Goal: Task Accomplishment & Management: Manage account settings

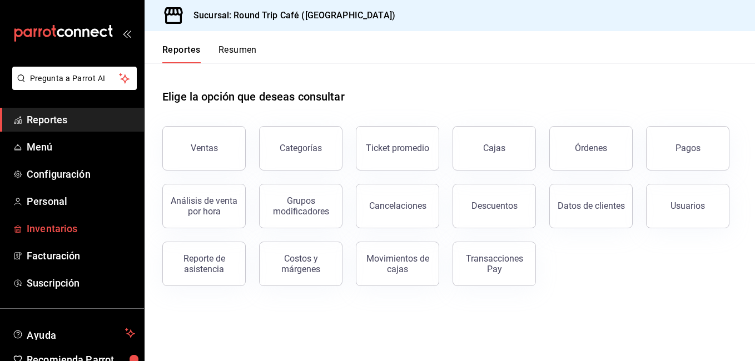
click at [59, 232] on span "Inventarios" at bounding box center [81, 228] width 108 height 15
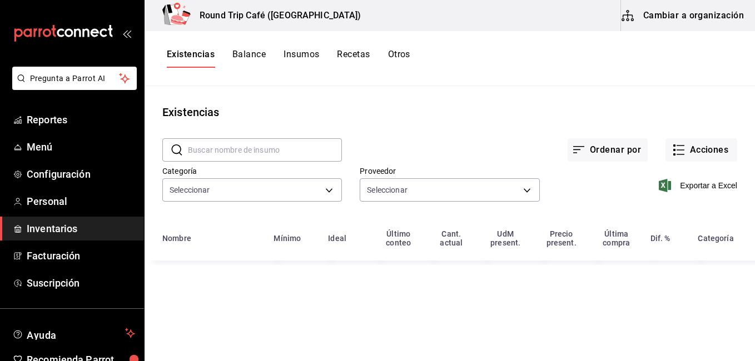
type input "8e02959d-61b9-49ca-82b5-1f868e416884,506ebee2-e9c9-4e93-9f31-a6ecb84d147e,faa3c…"
type input "62d93ceb-f1dc-4cf8-abd7-b60e78a1adde,ba74c191-ab8d-47ec-8704-6c859553640e,83ebf…"
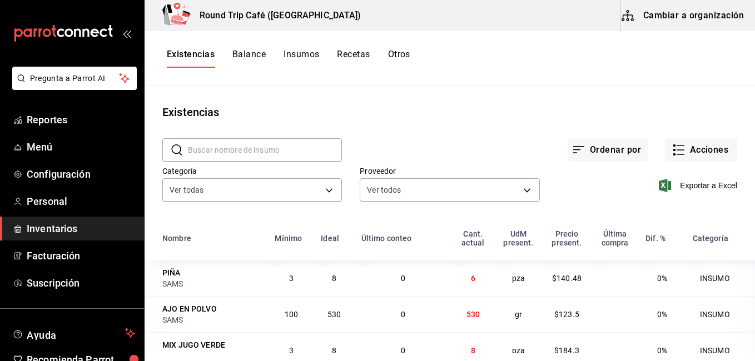
click at [302, 53] on button "Insumos" at bounding box center [302, 58] width 36 height 19
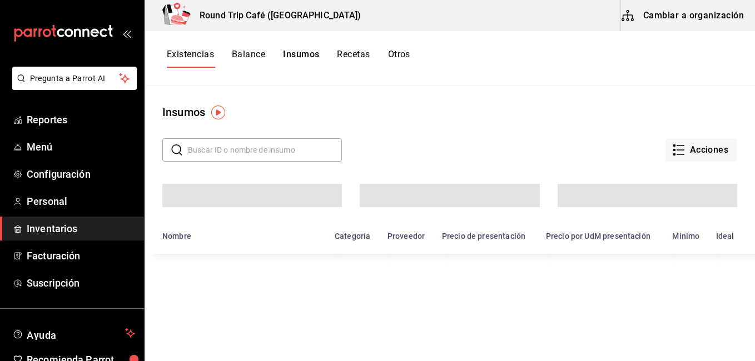
click at [192, 153] on input "text" at bounding box center [265, 150] width 154 height 22
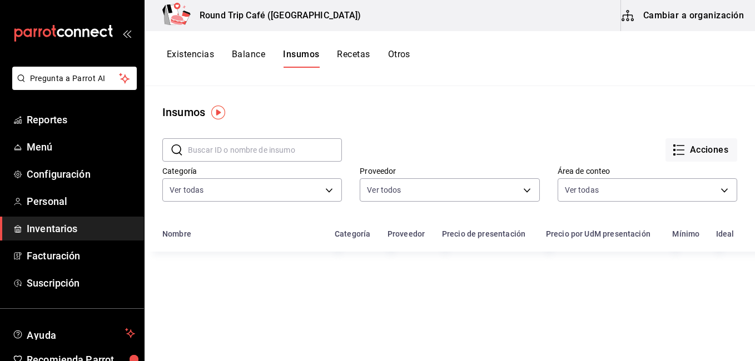
click at [192, 152] on input "text" at bounding box center [265, 150] width 154 height 22
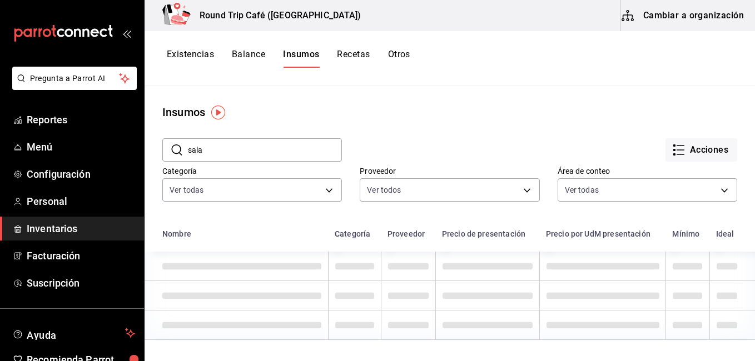
type input "sala"
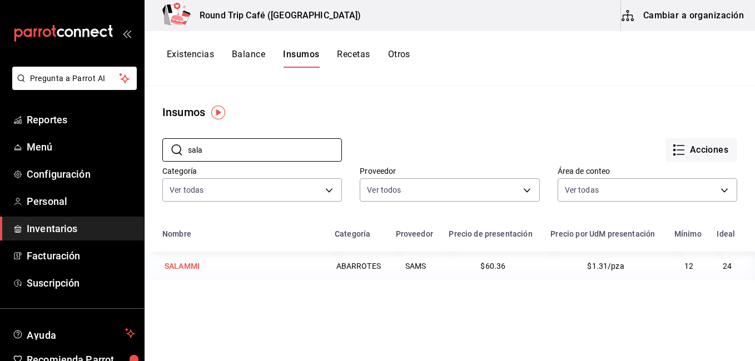
click at [311, 263] on div "SALAMMI" at bounding box center [241, 266] width 159 height 16
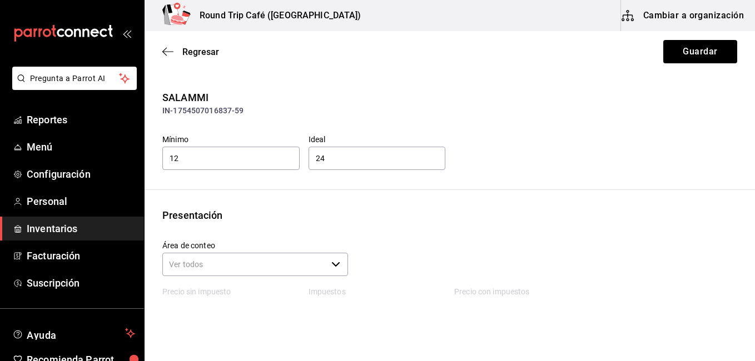
click at [719, 7] on button "Cambiar a organización" at bounding box center [683, 15] width 125 height 31
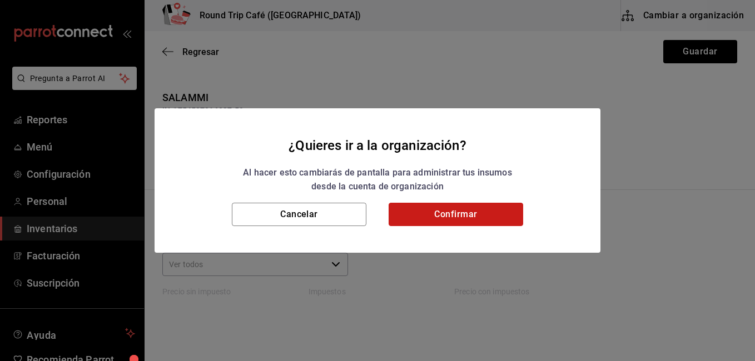
click at [468, 217] on button "Confirmar" at bounding box center [456, 214] width 135 height 23
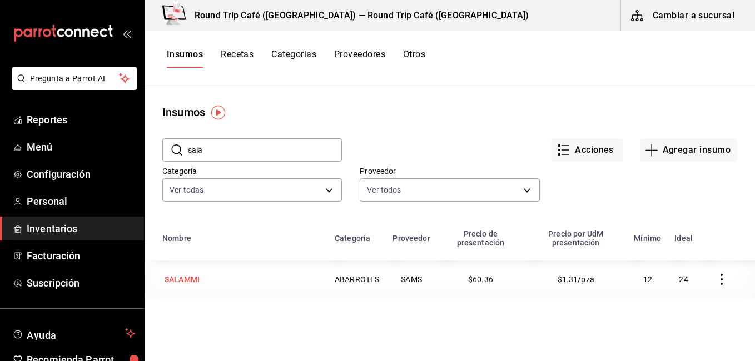
click at [191, 280] on div "SALAMMI" at bounding box center [182, 279] width 35 height 11
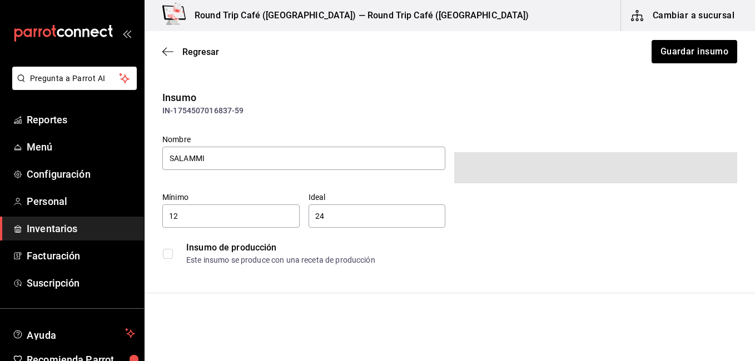
type input "12"
type input "24"
type input "46"
type input "UNIT"
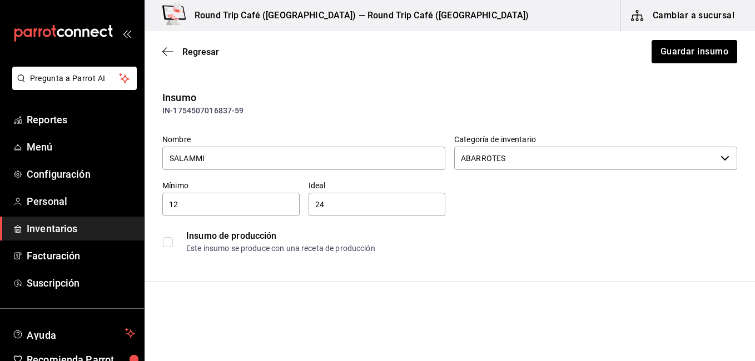
type input "ABARROTES"
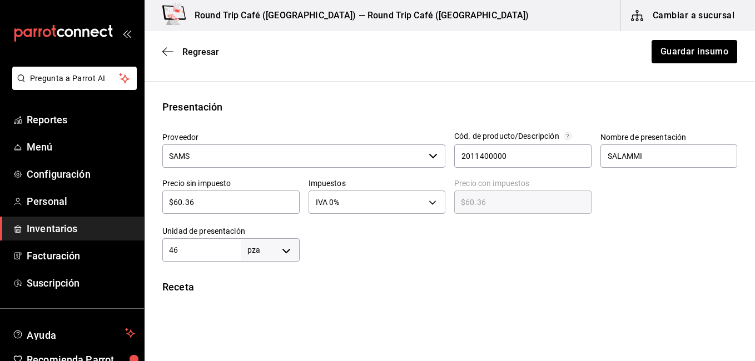
click at [320, 151] on input "SAMS" at bounding box center [293, 156] width 262 height 23
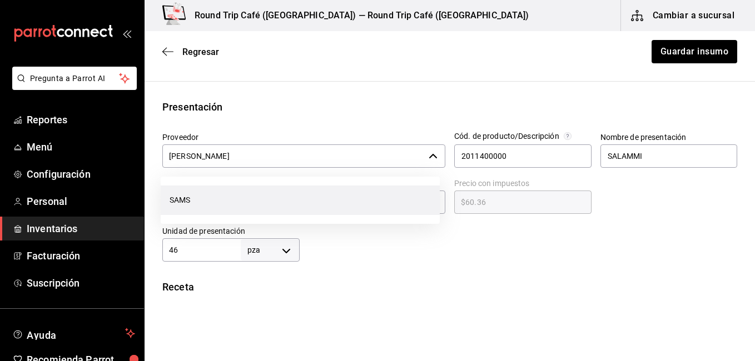
scroll to position [0, 0]
type input "S"
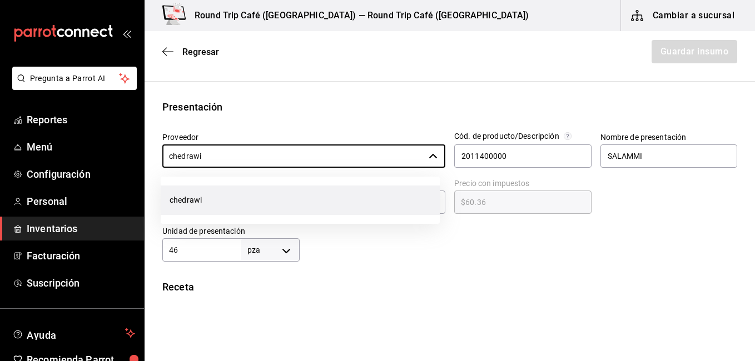
click at [222, 202] on li "chedrawi" at bounding box center [300, 200] width 279 height 29
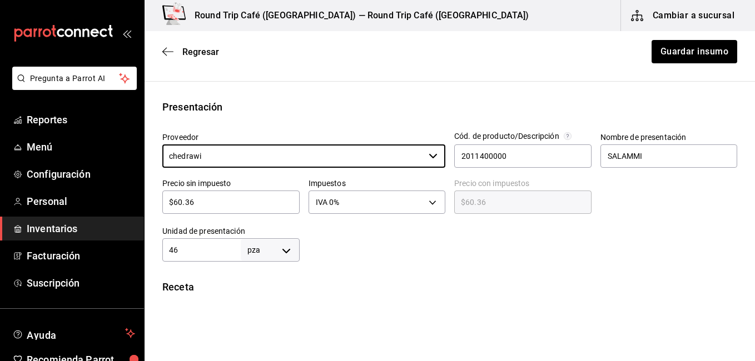
type input "chedrawi"
click at [222, 202] on input "$60.36" at bounding box center [230, 202] width 137 height 13
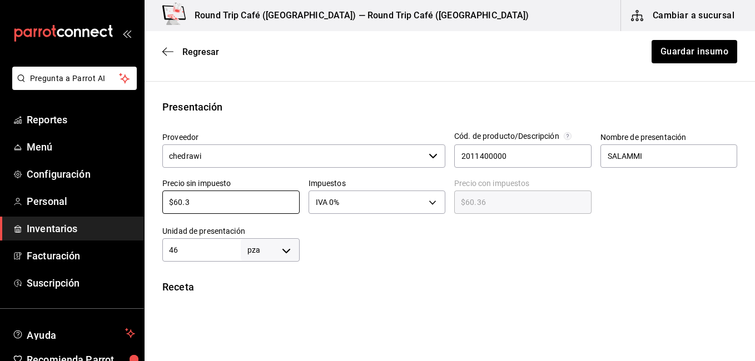
type input "$60."
type input "$60.30"
type input "$6"
type input "$6.00"
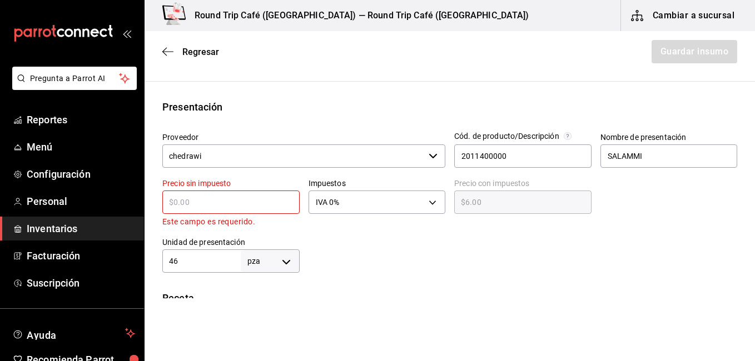
type input "$0.00"
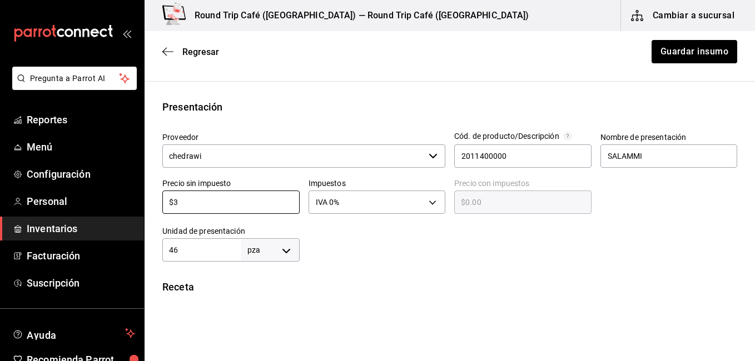
type input "$39"
type input "$39.00"
type input "$39"
click at [401, 197] on body "Pregunta a Parrot AI Reportes Menú Configuración Personal Inventarios Facturaci…" at bounding box center [377, 149] width 755 height 299
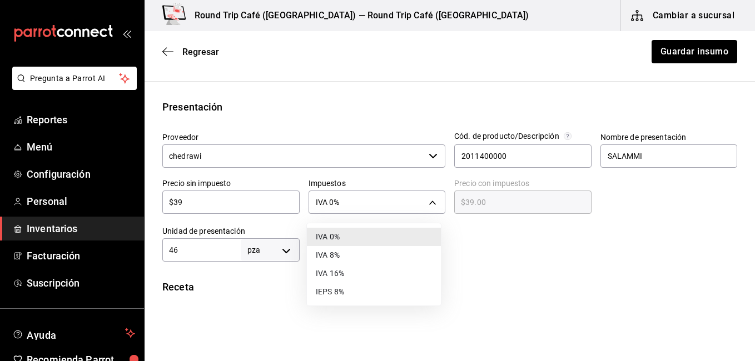
click at [358, 272] on li "IVA 16%" at bounding box center [374, 274] width 134 height 18
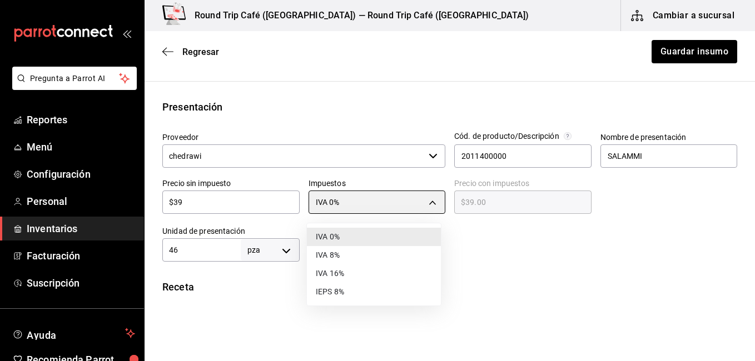
type input "IVA_16"
type input "$45.24"
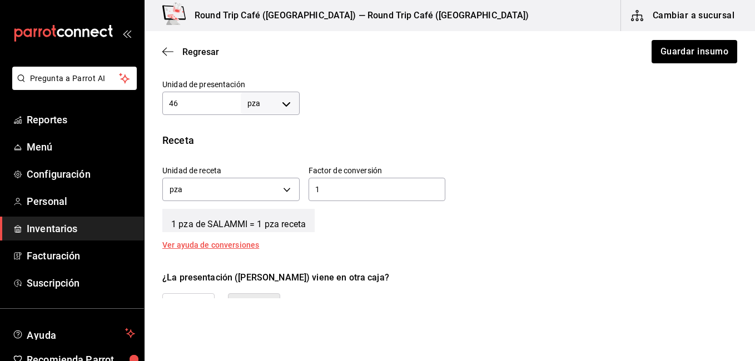
scroll to position [356, 0]
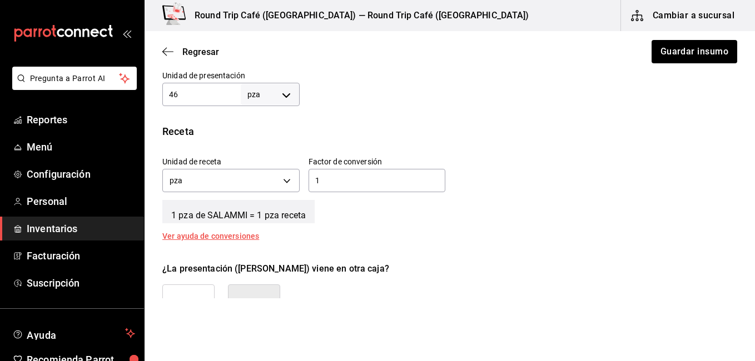
click at [209, 91] on input "46" at bounding box center [201, 94] width 78 height 13
type input "4"
type input "12"
click at [274, 290] on button "No" at bounding box center [254, 303] width 52 height 37
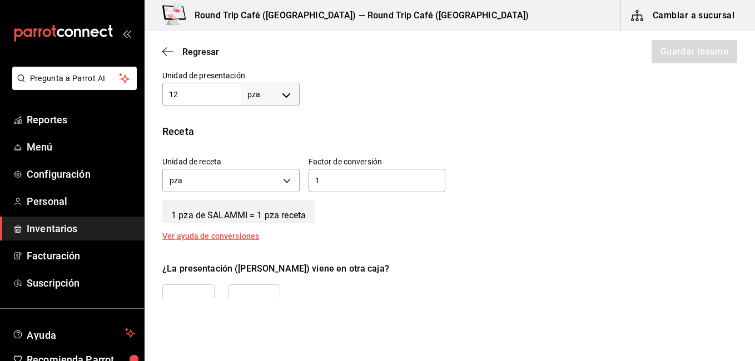
click at [335, 177] on input "1" at bounding box center [377, 180] width 137 height 13
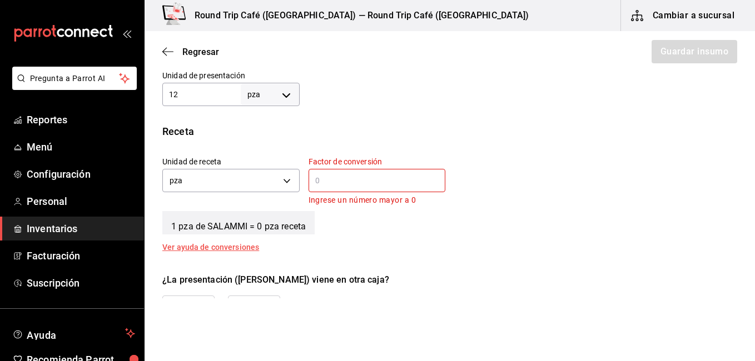
type input "3"
type input "1"
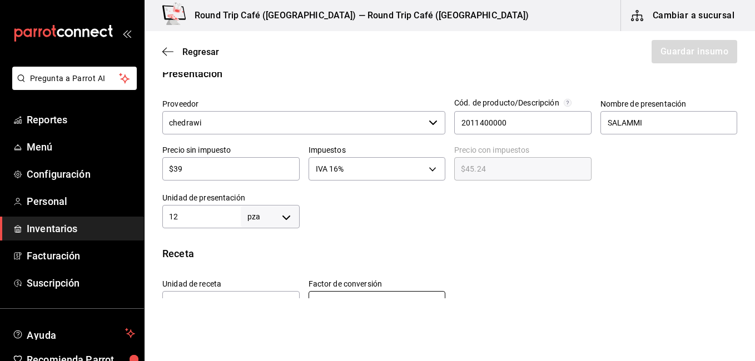
scroll to position [467, 0]
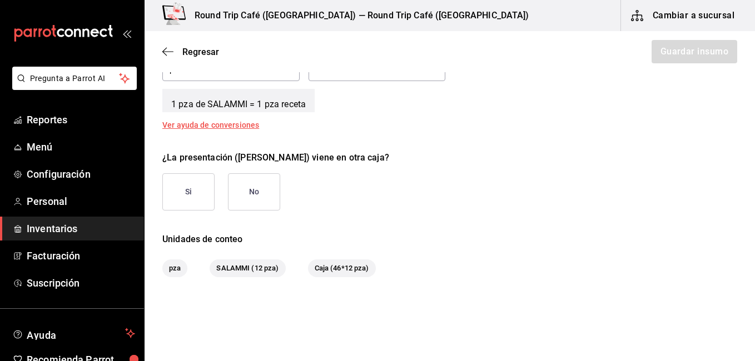
click at [238, 200] on button "No" at bounding box center [254, 191] width 52 height 37
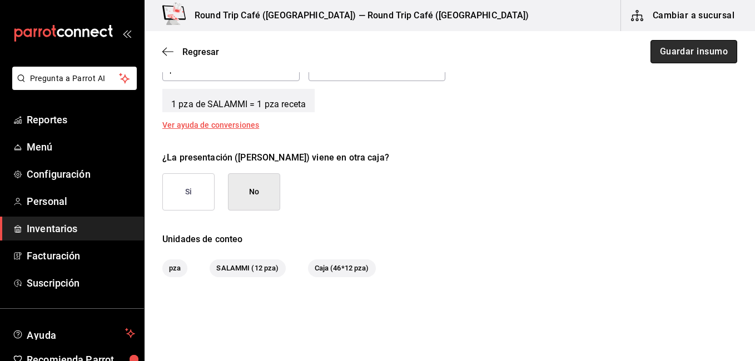
click at [665, 53] on button "Guardar insumo" at bounding box center [693, 51] width 87 height 23
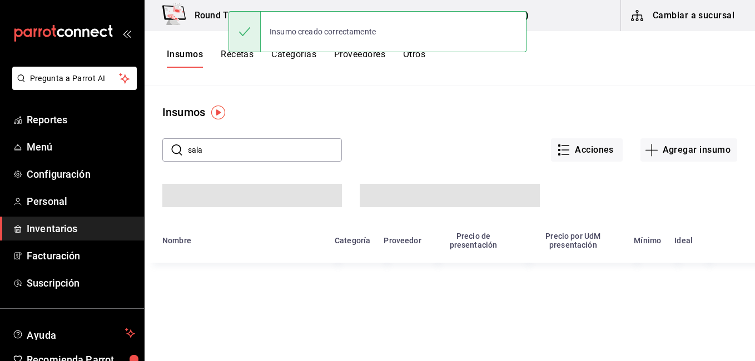
click at [226, 59] on button "Recetas" at bounding box center [237, 58] width 33 height 19
click at [226, 59] on html "Pregunta a Parrot AI Reportes Menú Configuración Personal Inventarios Facturaci…" at bounding box center [377, 177] width 755 height 354
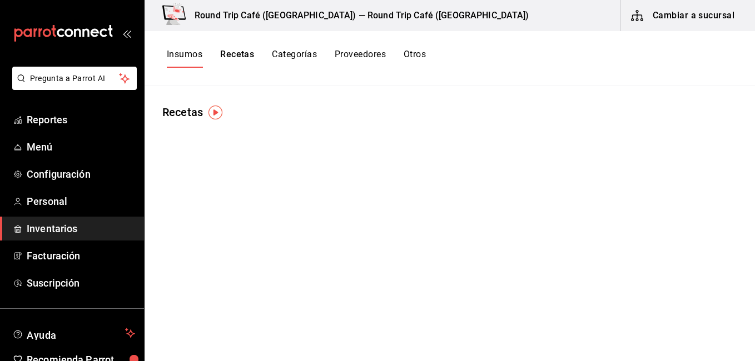
click at [234, 56] on button "Recetas" at bounding box center [237, 58] width 34 height 19
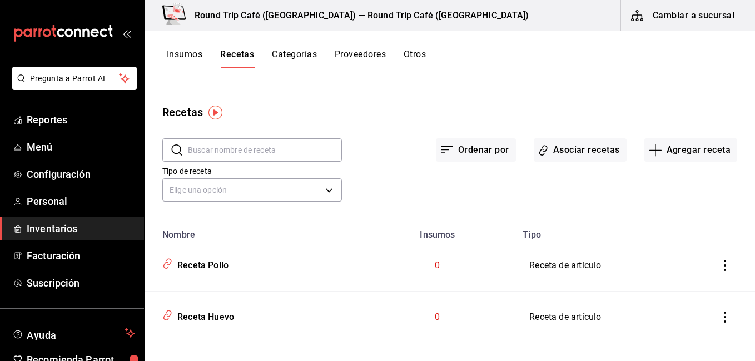
click at [236, 150] on input "text" at bounding box center [265, 150] width 154 height 22
type input "bag"
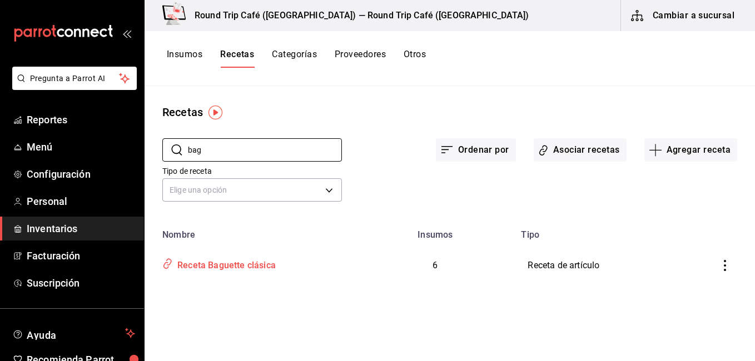
click at [223, 269] on div "Receta Baguette clásica" at bounding box center [224, 263] width 103 height 17
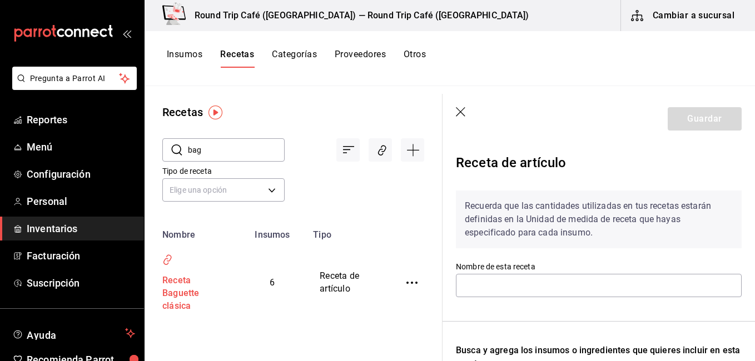
type input "Receta Baguette clásica"
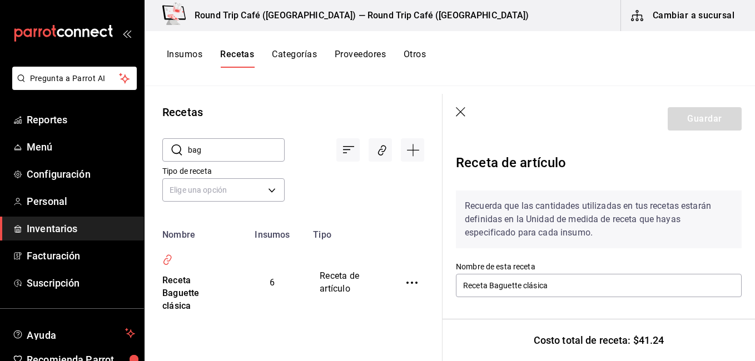
click at [752, 346] on div "Costo total de receta: $41.24" at bounding box center [599, 340] width 312 height 42
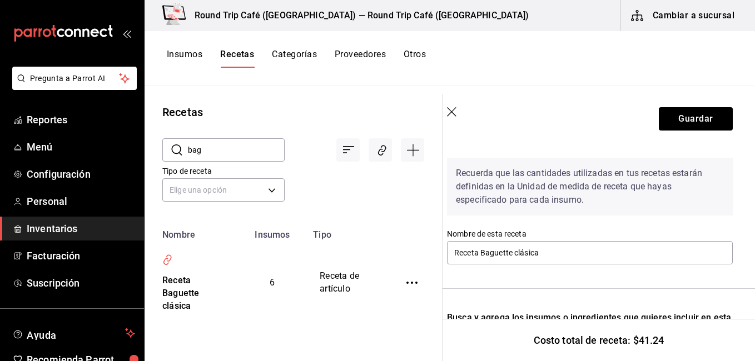
click at [753, 330] on div "Costo total de receta: $41.24" at bounding box center [599, 340] width 312 height 42
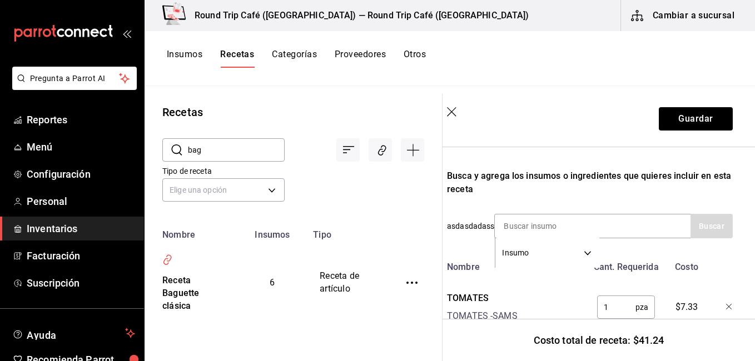
scroll to position [173, 9]
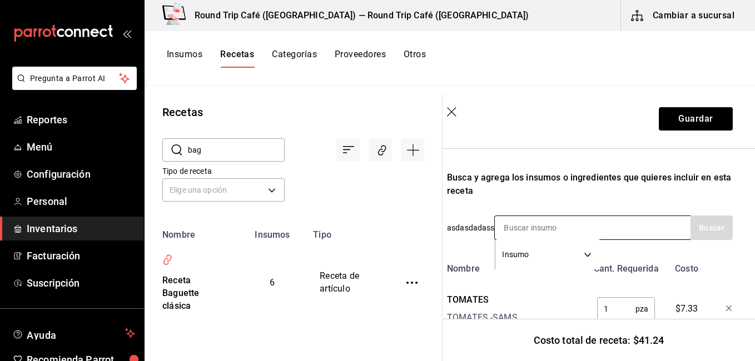
click at [614, 230] on div "Insumo SUPPLY" at bounding box center [592, 228] width 196 height 24
click at [599, 228] on input at bounding box center [550, 227] width 111 height 23
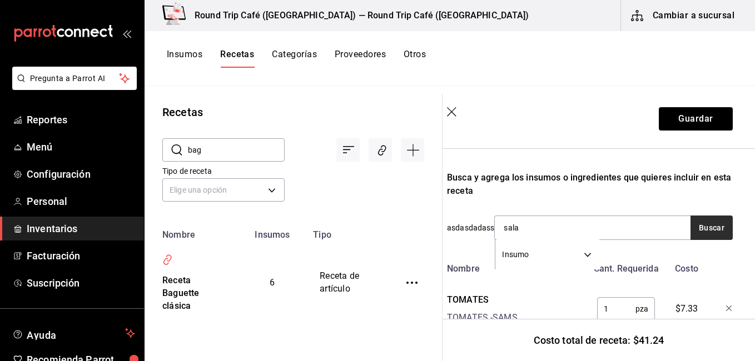
type input "sala"
click at [695, 232] on button "Buscar" at bounding box center [711, 228] width 42 height 24
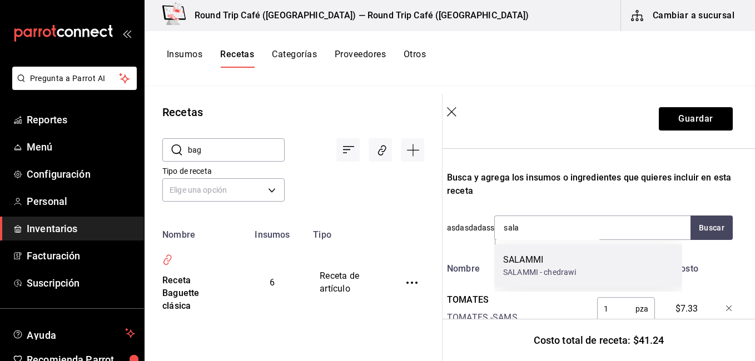
click at [543, 274] on div "SALAMMI - chedrawi" at bounding box center [539, 273] width 73 height 12
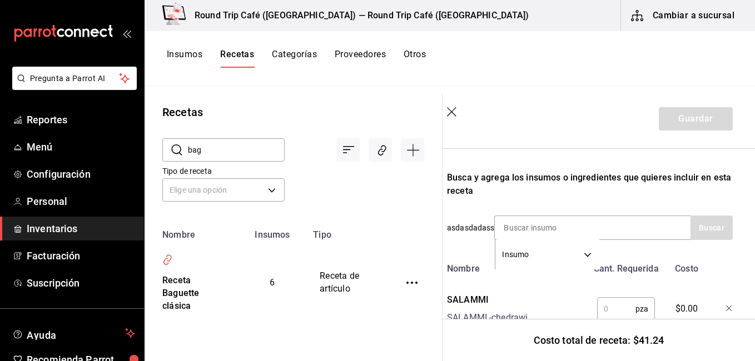
click at [605, 307] on input "text" at bounding box center [616, 309] width 38 height 22
click at [605, 307] on input "3" at bounding box center [616, 309] width 38 height 22
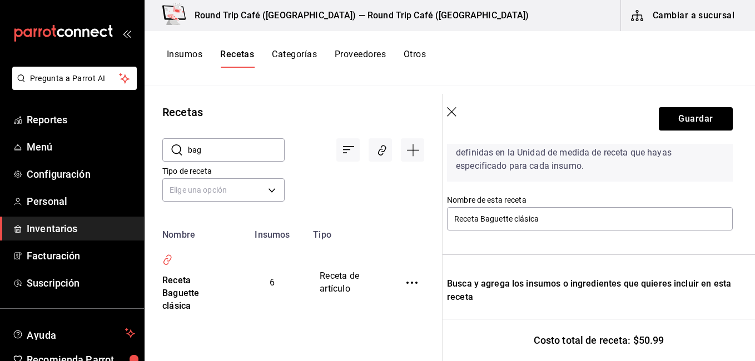
scroll to position [566, 9]
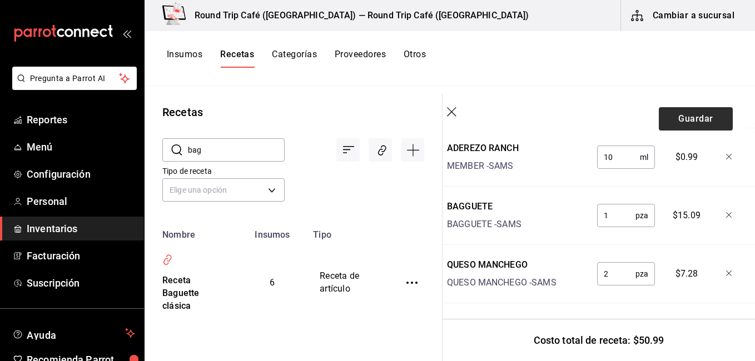
type input "3"
click at [702, 115] on button "Guardar" at bounding box center [696, 118] width 74 height 23
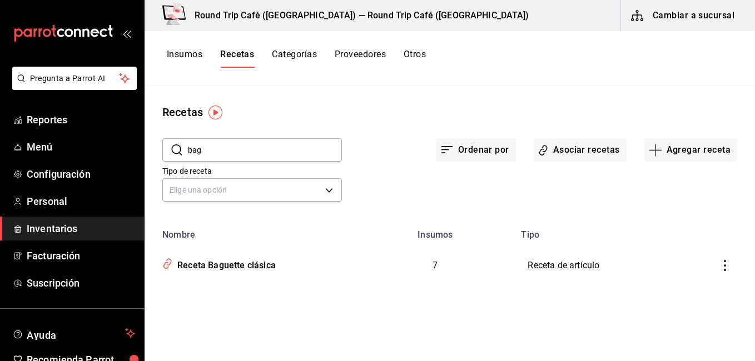
click at [64, 235] on span "Inventarios" at bounding box center [81, 228] width 108 height 15
click at [64, 232] on span "Inventarios" at bounding box center [81, 228] width 108 height 15
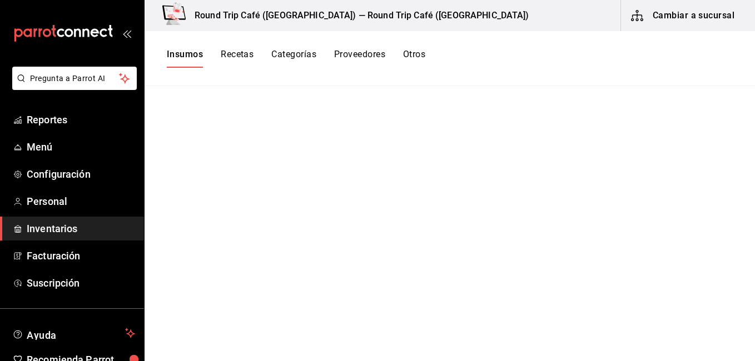
click at [672, 14] on button "Cambiar a sucursal" at bounding box center [683, 15] width 125 height 31
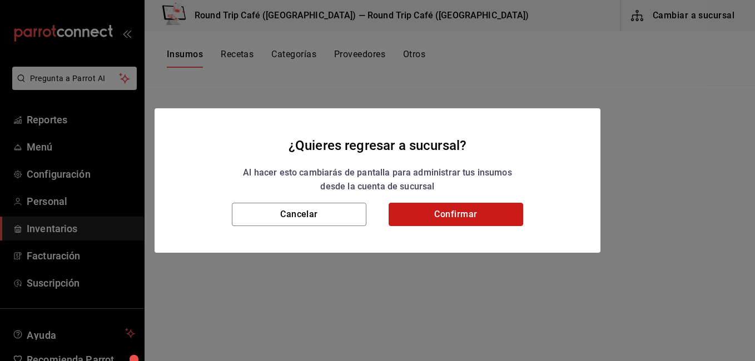
click at [475, 211] on button "Confirmar" at bounding box center [456, 214] width 135 height 23
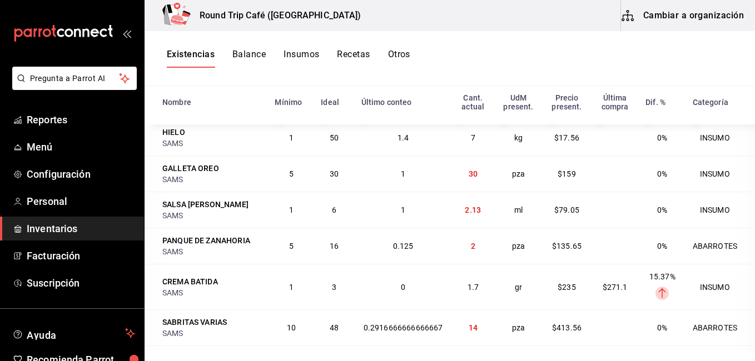
scroll to position [289, 0]
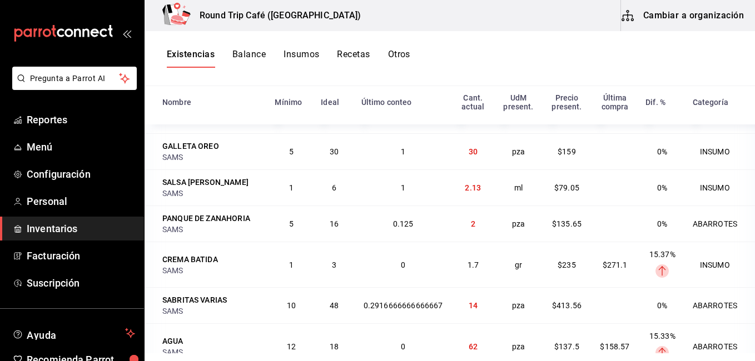
click at [471, 228] on span "2" at bounding box center [473, 224] width 4 height 9
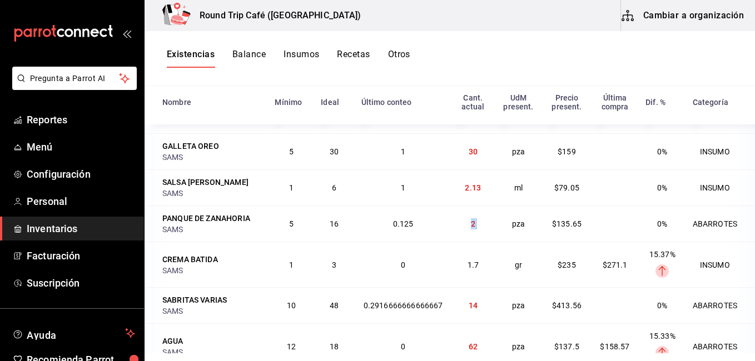
click at [471, 228] on span "2" at bounding box center [473, 224] width 4 height 9
drag, startPoint x: 458, startPoint y: 235, endPoint x: 483, endPoint y: 232, distance: 24.6
click at [494, 232] on td "pza" at bounding box center [518, 224] width 48 height 36
click at [187, 224] on div "PANQUE DE ZANAHORIA" at bounding box center [206, 218] width 88 height 11
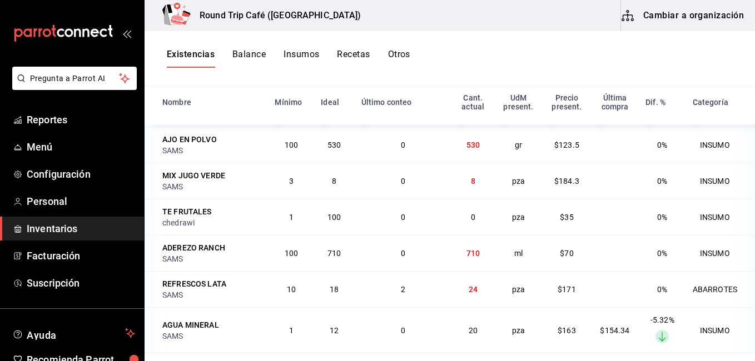
scroll to position [267, 0]
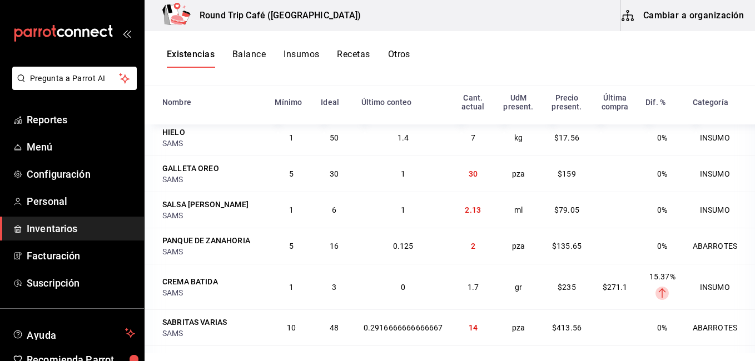
click at [300, 52] on button "Insumos" at bounding box center [302, 58] width 36 height 19
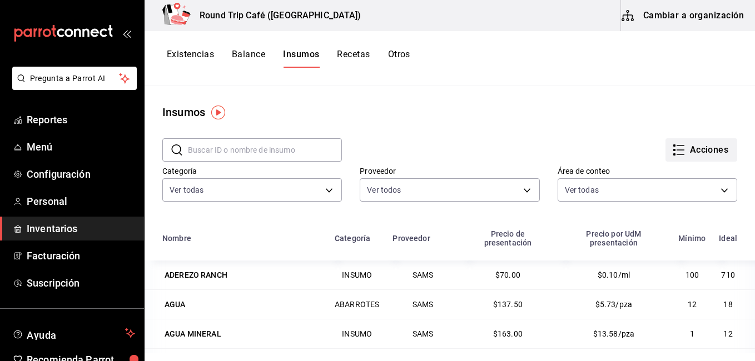
click at [702, 147] on button "Acciones" at bounding box center [701, 149] width 72 height 23
click at [484, 128] on div at bounding box center [377, 180] width 755 height 361
click at [653, 16] on button "Cambiar a organización" at bounding box center [683, 15] width 125 height 31
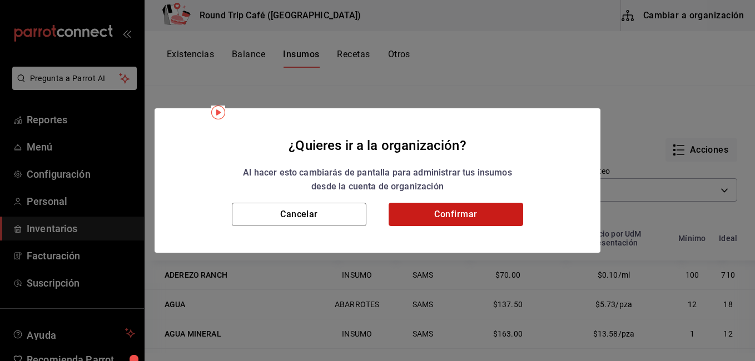
click at [479, 217] on button "Confirmar" at bounding box center [456, 214] width 135 height 23
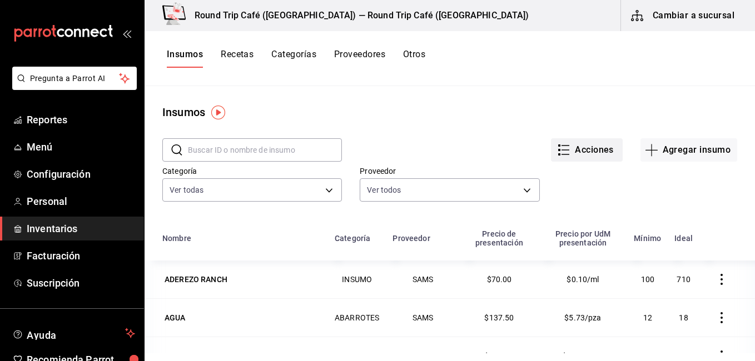
click at [572, 152] on button "Acciones" at bounding box center [587, 149] width 72 height 23
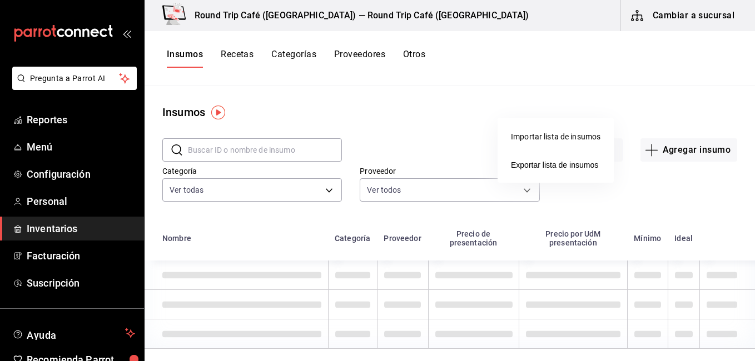
click at [667, 193] on div at bounding box center [377, 180] width 755 height 361
click at [665, 192] on div at bounding box center [377, 180] width 755 height 361
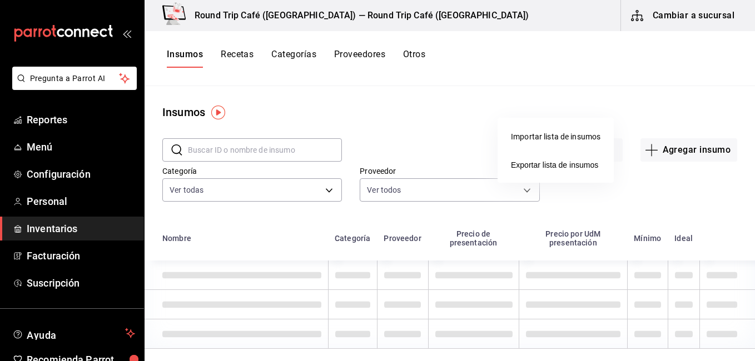
click at [623, 84] on div at bounding box center [377, 180] width 755 height 361
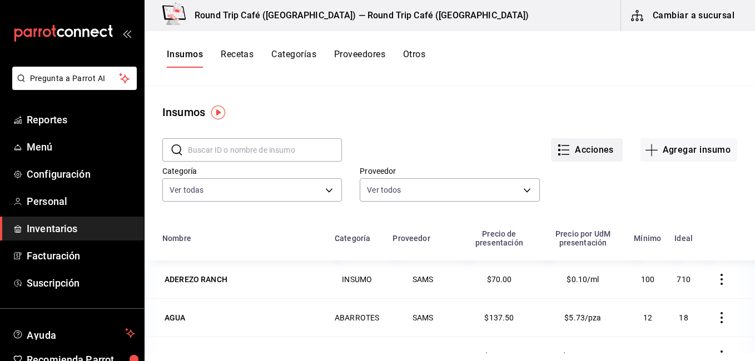
click at [596, 154] on button "Acciones" at bounding box center [587, 149] width 72 height 23
click at [681, 19] on div at bounding box center [377, 180] width 755 height 361
click at [683, 16] on div at bounding box center [377, 180] width 755 height 361
click at [683, 16] on button "Cambiar a sucursal" at bounding box center [683, 15] width 125 height 31
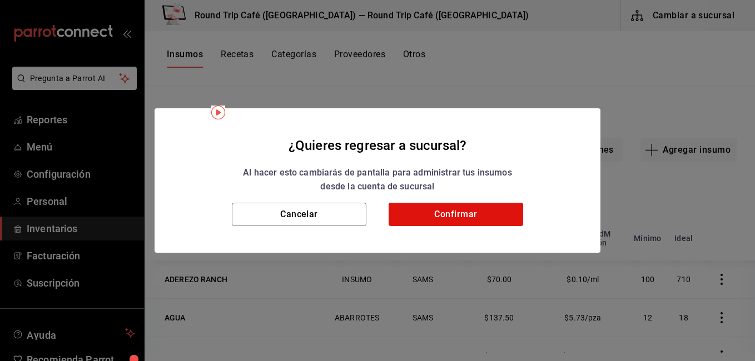
click at [683, 16] on div "¿Quieres regresar a sucursal? Al hacer esto cambiarás de pantalla para administ…" at bounding box center [377, 180] width 755 height 361
click at [484, 221] on button "Confirmar" at bounding box center [456, 214] width 135 height 23
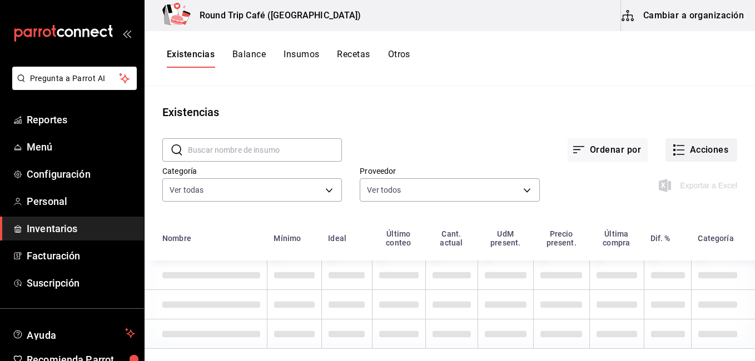
click at [683, 156] on button "Acciones" at bounding box center [701, 149] width 72 height 23
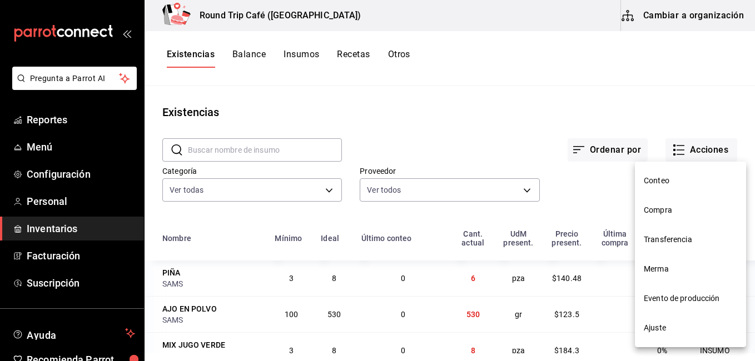
click at [664, 326] on span "Ajuste" at bounding box center [690, 328] width 93 height 12
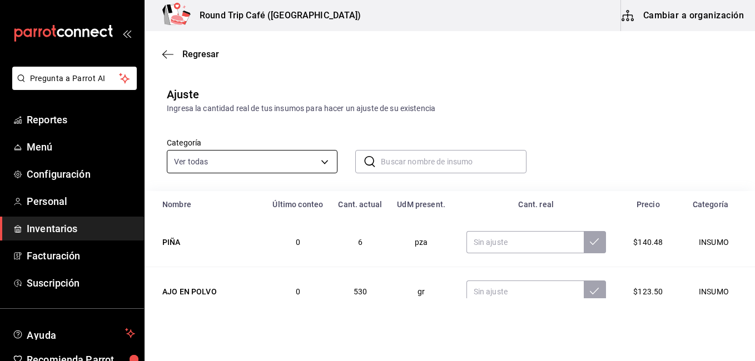
click at [225, 158] on body "Pregunta a Parrot AI Reportes Menú Configuración Personal Inventarios Facturaci…" at bounding box center [377, 149] width 755 height 299
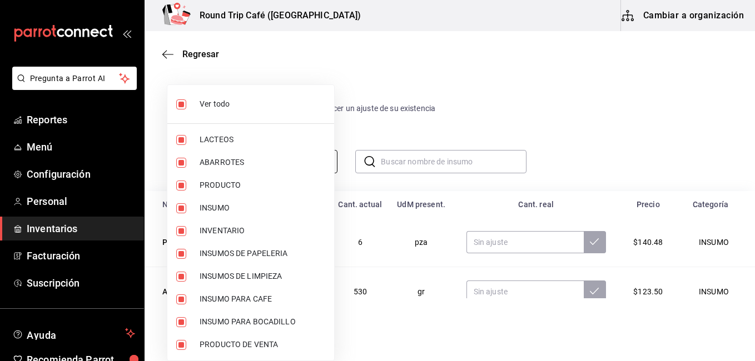
click at [212, 146] on span "LACTEOS" at bounding box center [263, 140] width 126 height 12
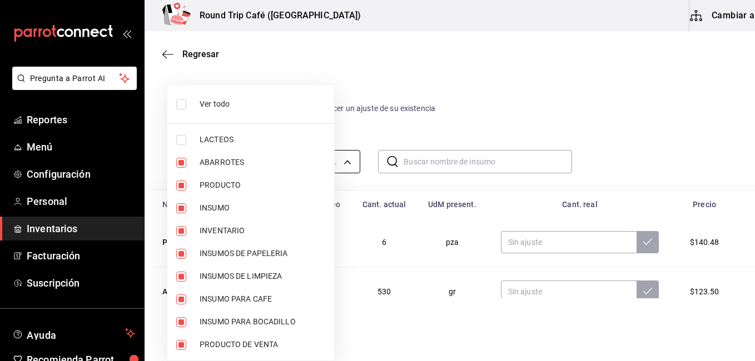
type input "506ebee2-e9c9-4e93-9f31-a6ecb84d147e,faa3c848-29bd-4212-8095-a291325ca200,321f1…"
checkbox input "false"
click at [176, 138] on li "LACTEOS" at bounding box center [250, 139] width 167 height 23
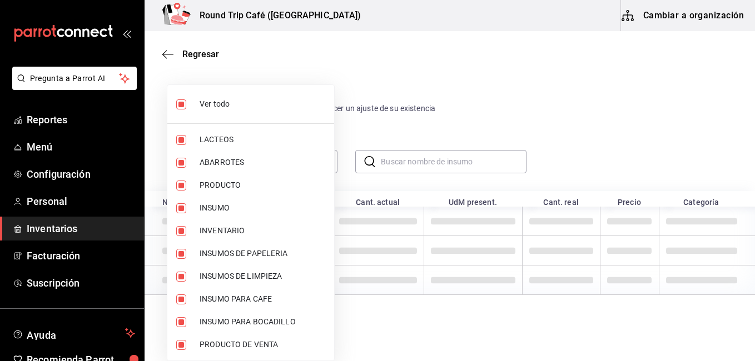
type input "506ebee2-e9c9-4e93-9f31-a6ecb84d147e,faa3c848-29bd-4212-8095-a291325ca200,321f1…"
checkbox input "true"
click at [478, 70] on div at bounding box center [377, 180] width 755 height 361
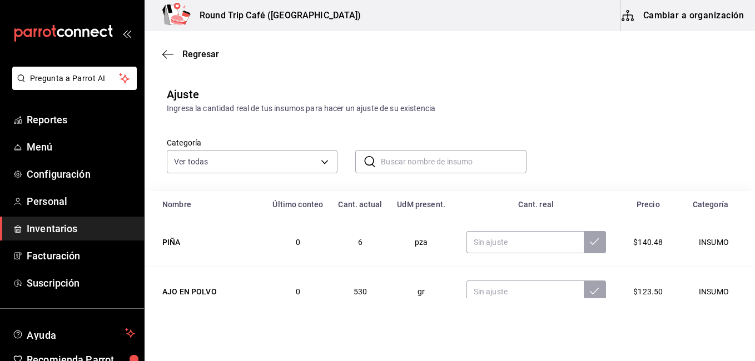
click at [420, 76] on div at bounding box center [377, 180] width 755 height 361
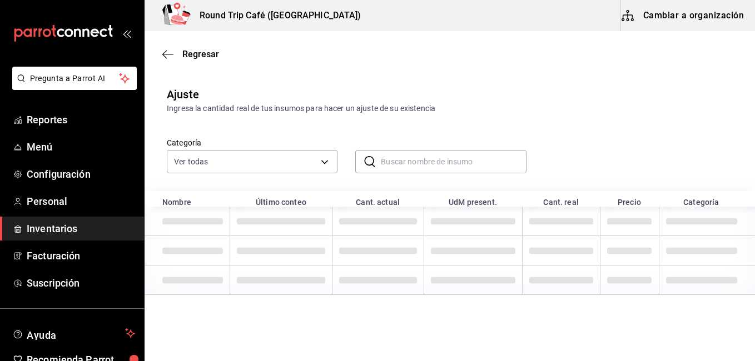
click at [399, 163] on input "text" at bounding box center [453, 162] width 145 height 22
click at [376, 157] on div "​ ​" at bounding box center [440, 161] width 171 height 23
click at [383, 158] on input "text" at bounding box center [453, 162] width 145 height 22
type input "TE"
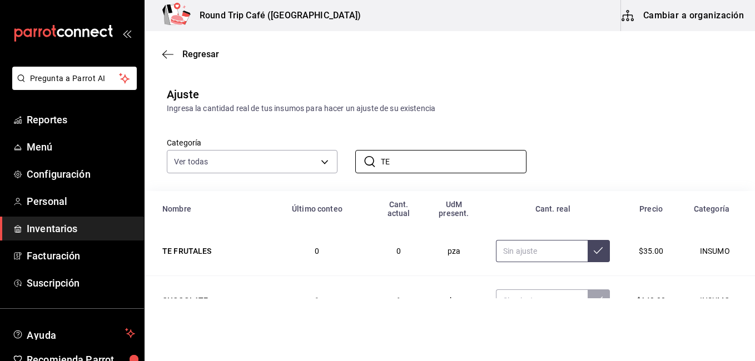
click at [516, 256] on input "text" at bounding box center [541, 251] width 91 height 22
click at [395, 162] on input "TE" at bounding box center [453, 162] width 145 height 22
click at [505, 252] on input "text" at bounding box center [541, 251] width 91 height 22
type input "590.00"
click at [588, 253] on button at bounding box center [599, 251] width 22 height 22
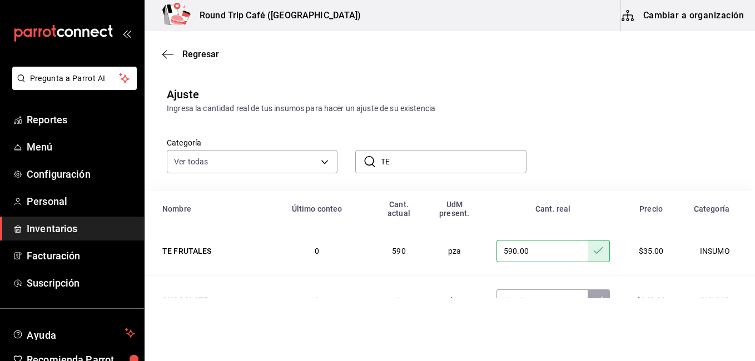
click at [543, 2] on div "Round Trip Café ([GEOGRAPHIC_DATA]) Cambiar a organización" at bounding box center [450, 15] width 610 height 31
click at [166, 56] on icon "button" at bounding box center [167, 54] width 11 height 10
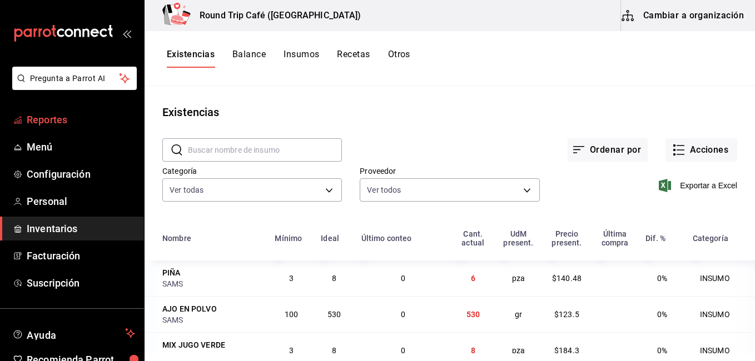
click at [58, 121] on span "Reportes" at bounding box center [81, 119] width 108 height 15
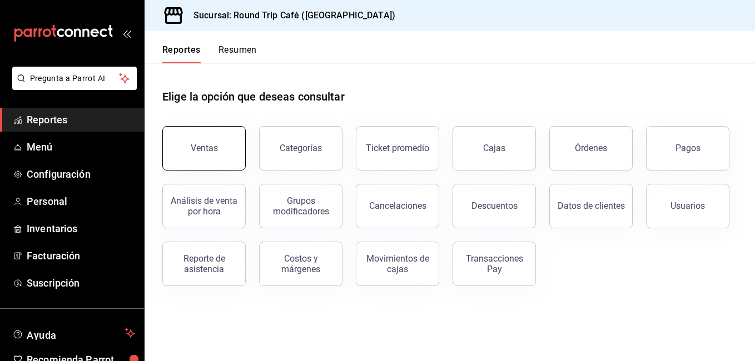
click at [204, 145] on div "Ventas" at bounding box center [204, 148] width 27 height 11
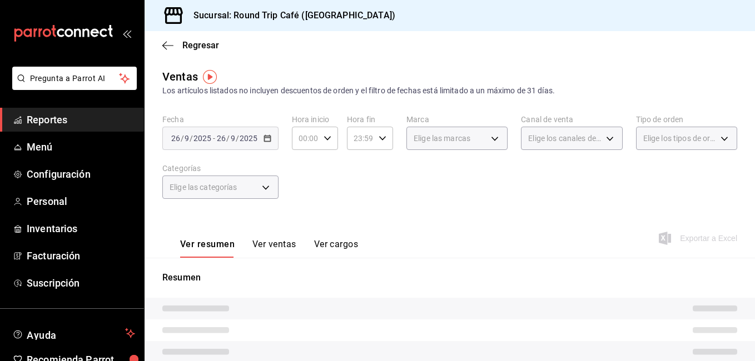
click at [265, 245] on button "Ver ventas" at bounding box center [274, 248] width 44 height 19
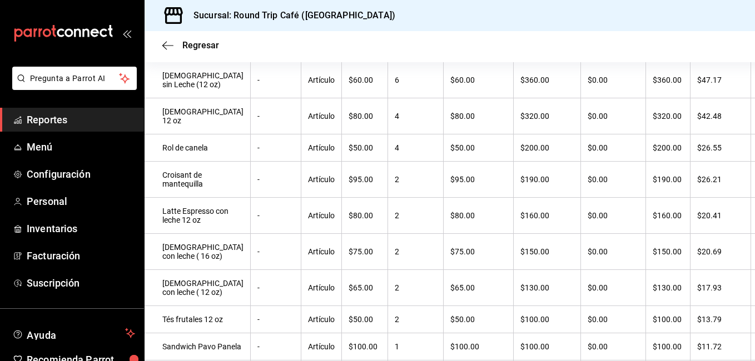
scroll to position [245, 0]
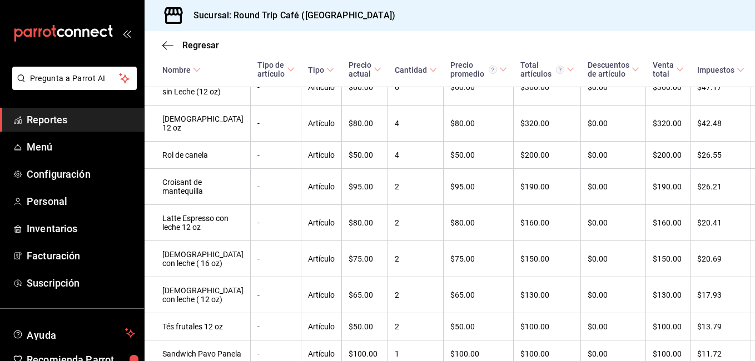
click at [751, 353] on div "Regresar Ventas Los artículos listados no incluyen descuentos de orden y el fil…" at bounding box center [450, 196] width 610 height 330
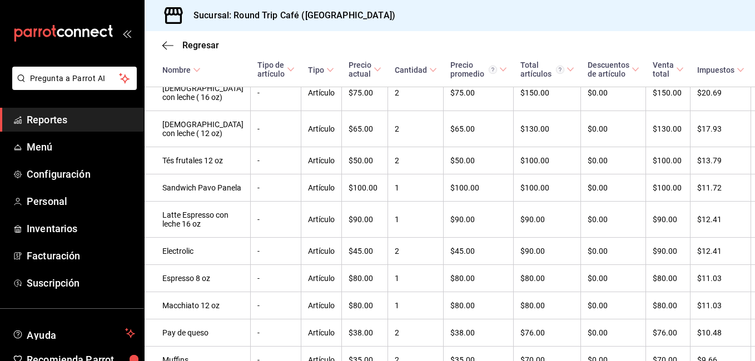
scroll to position [130, 0]
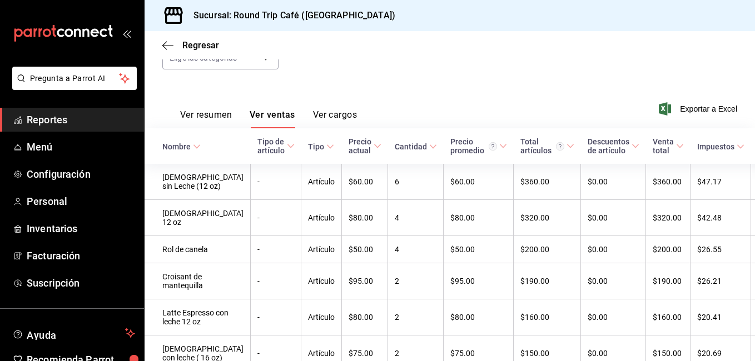
click at [208, 114] on button "Ver resumen" at bounding box center [206, 119] width 52 height 19
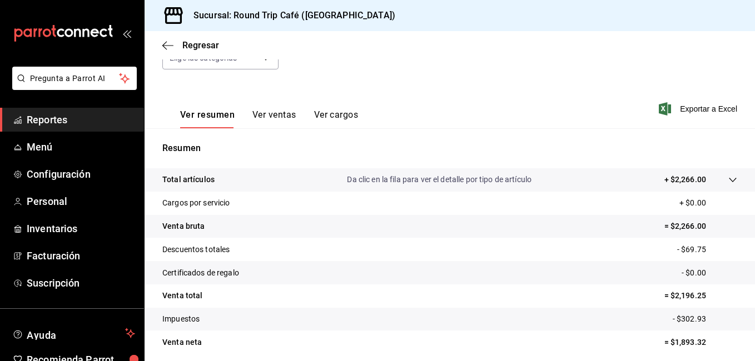
scroll to position [152, 0]
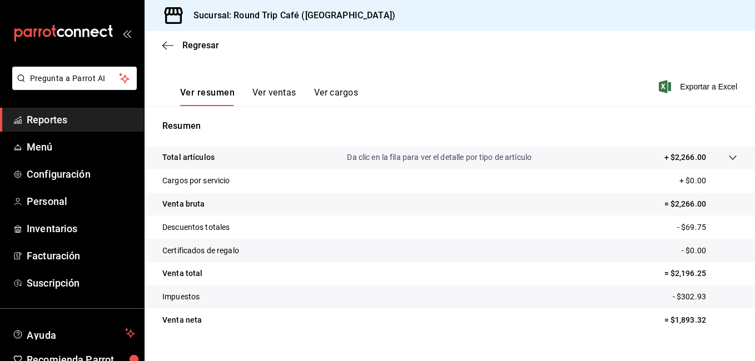
click at [728, 158] on icon at bounding box center [732, 157] width 9 height 9
